Goal: Task Accomplishment & Management: Manage account settings

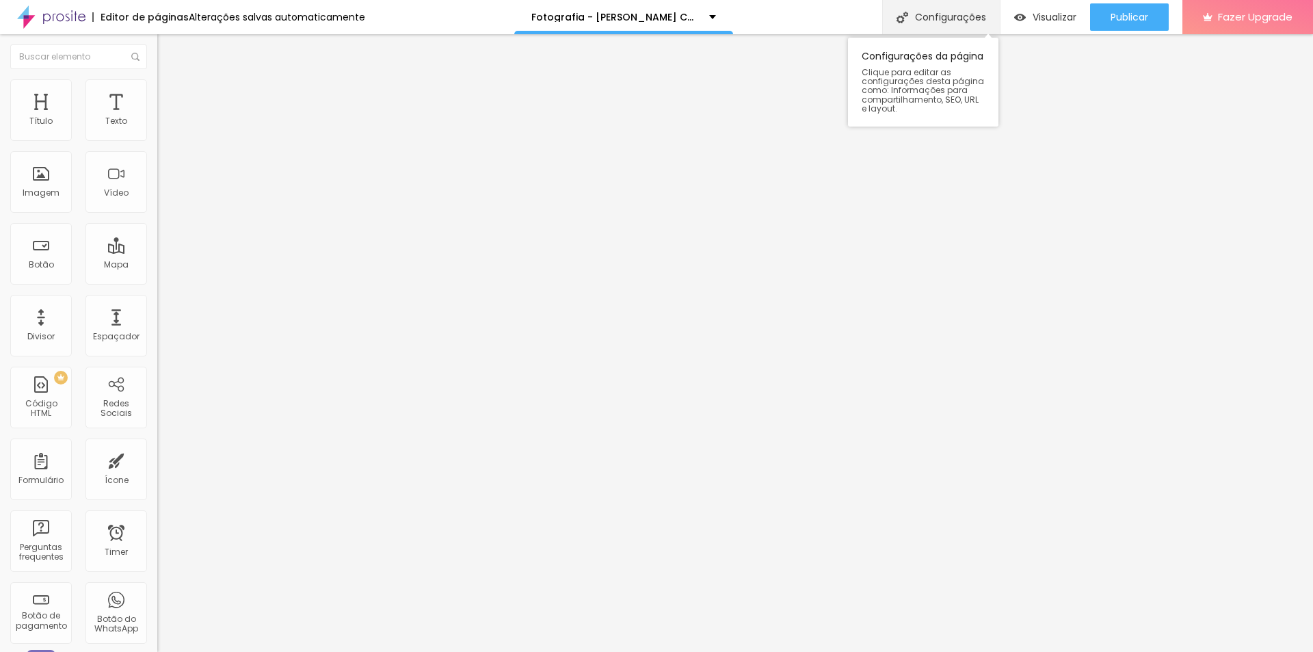
click at [952, 14] on div "Configurações" at bounding box center [941, 17] width 118 height 34
type input "/fotografia-corporativo"
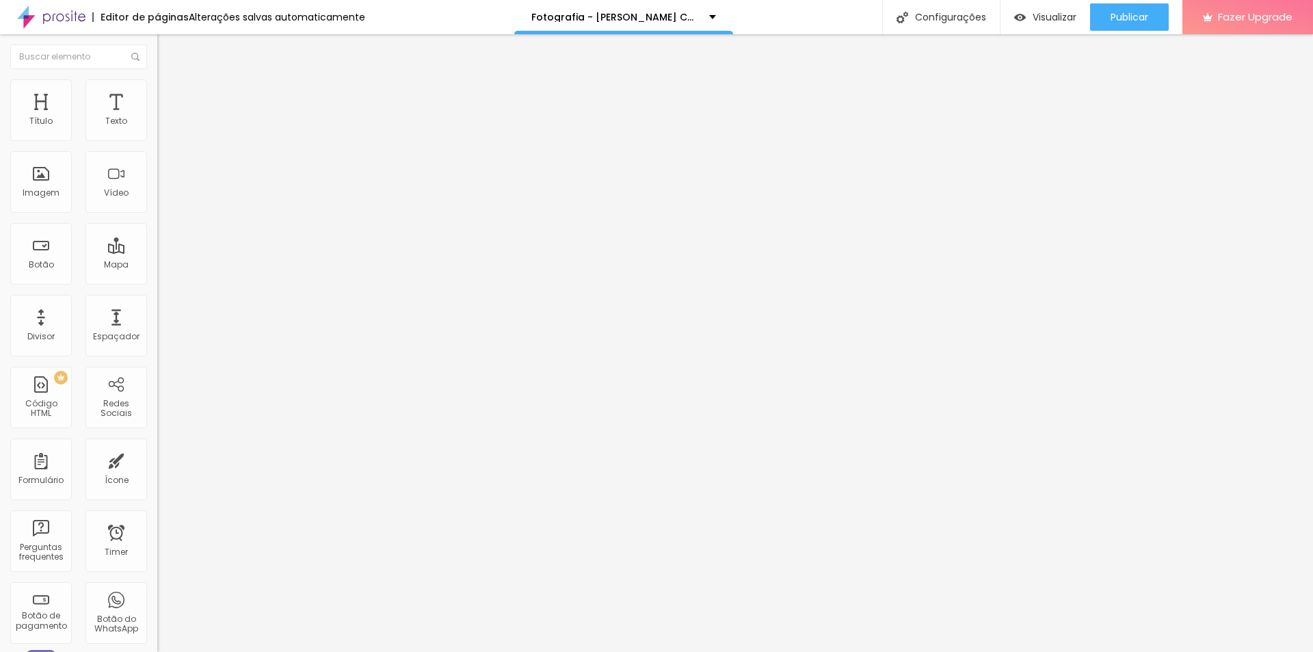
click at [1124, 12] on span "Publicar" at bounding box center [1130, 17] width 38 height 11
click at [1048, 12] on span "Visualizar" at bounding box center [1042, 17] width 44 height 11
